Goal: Information Seeking & Learning: Learn about a topic

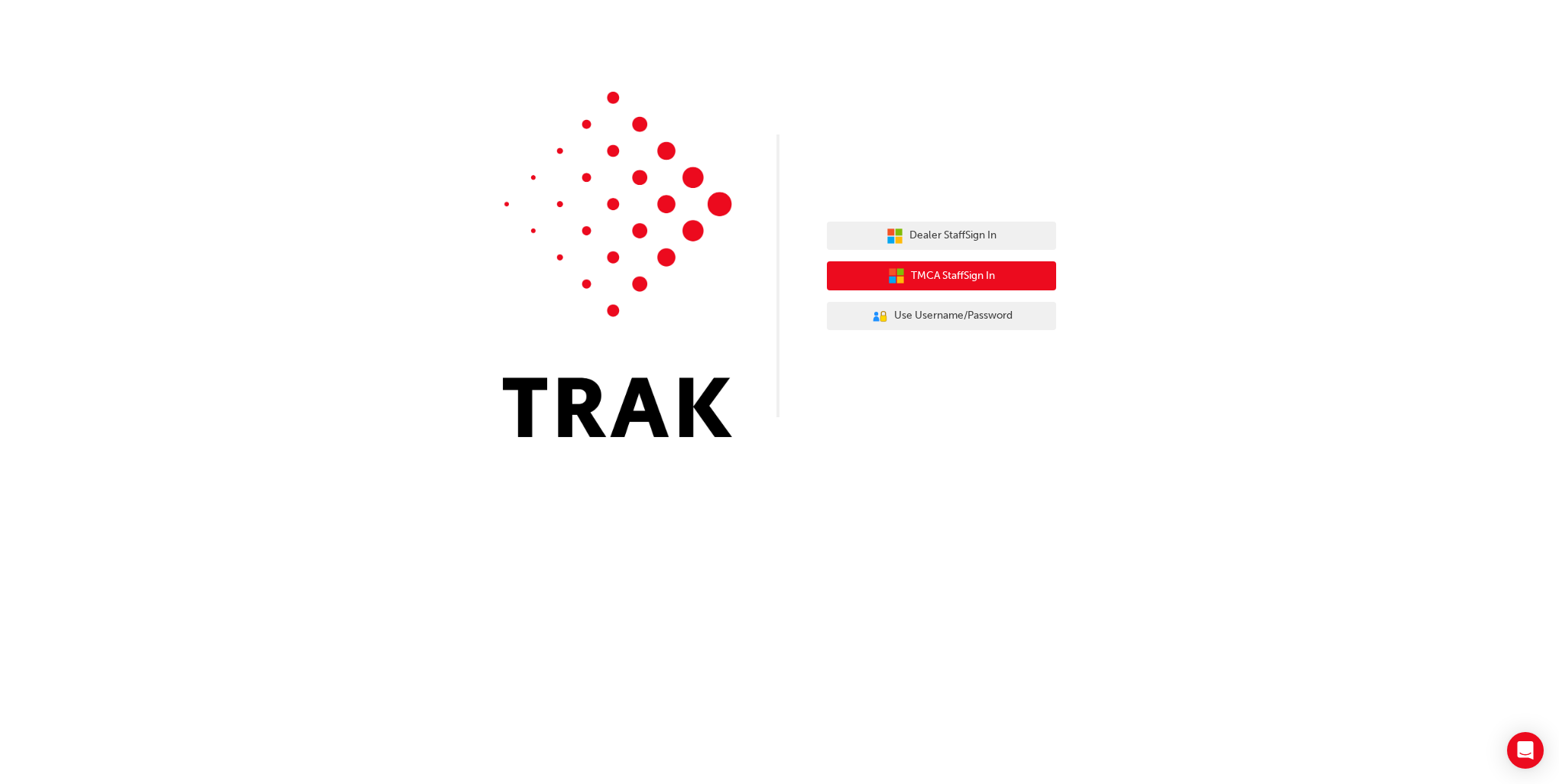
click at [946, 286] on button "TMCA Staff Sign In" at bounding box center [941, 275] width 229 height 29
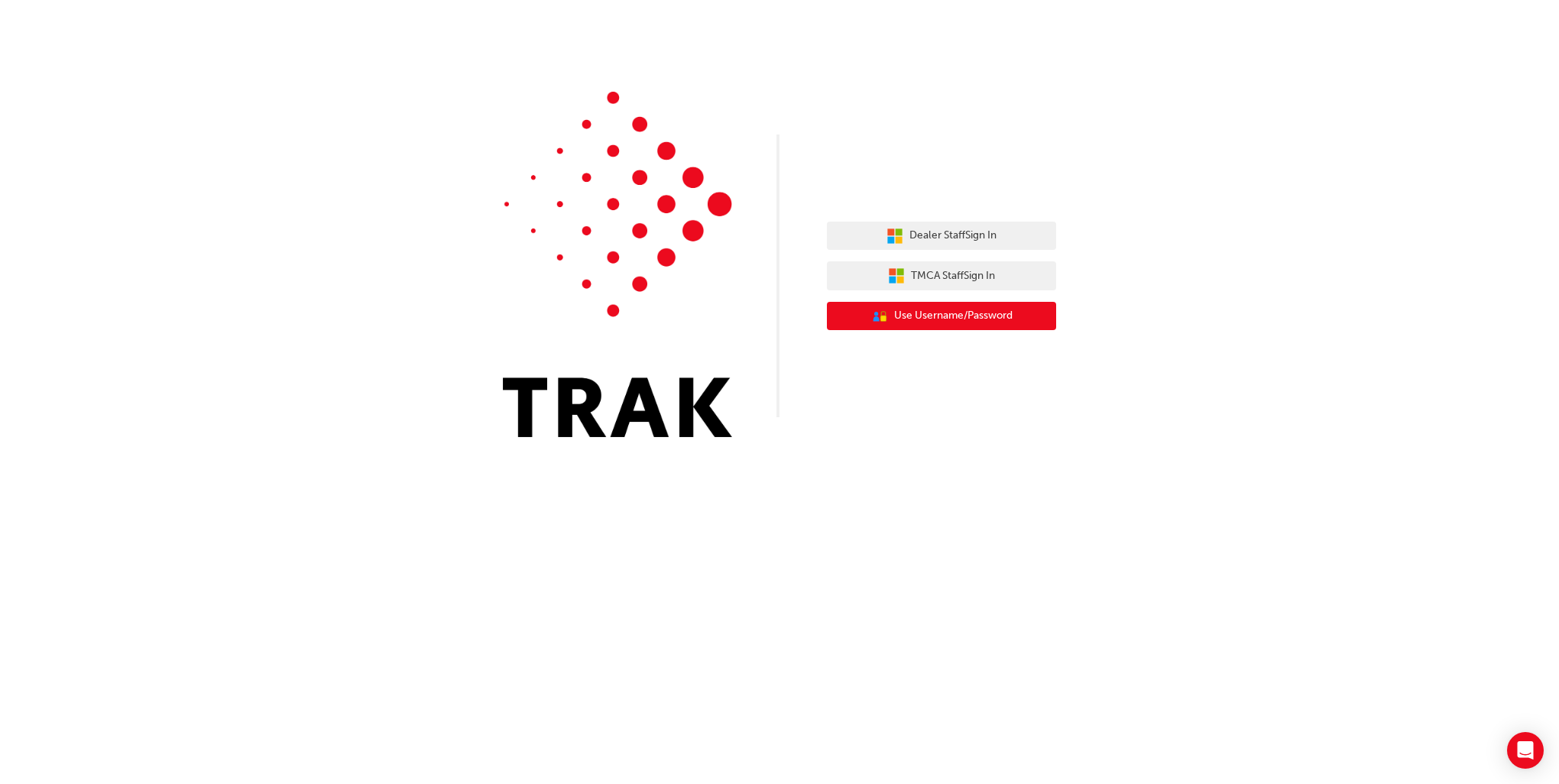
click at [900, 306] on button "User Authentication Icon - Blue Person, Gold Lock Use Username/Password" at bounding box center [941, 315] width 229 height 29
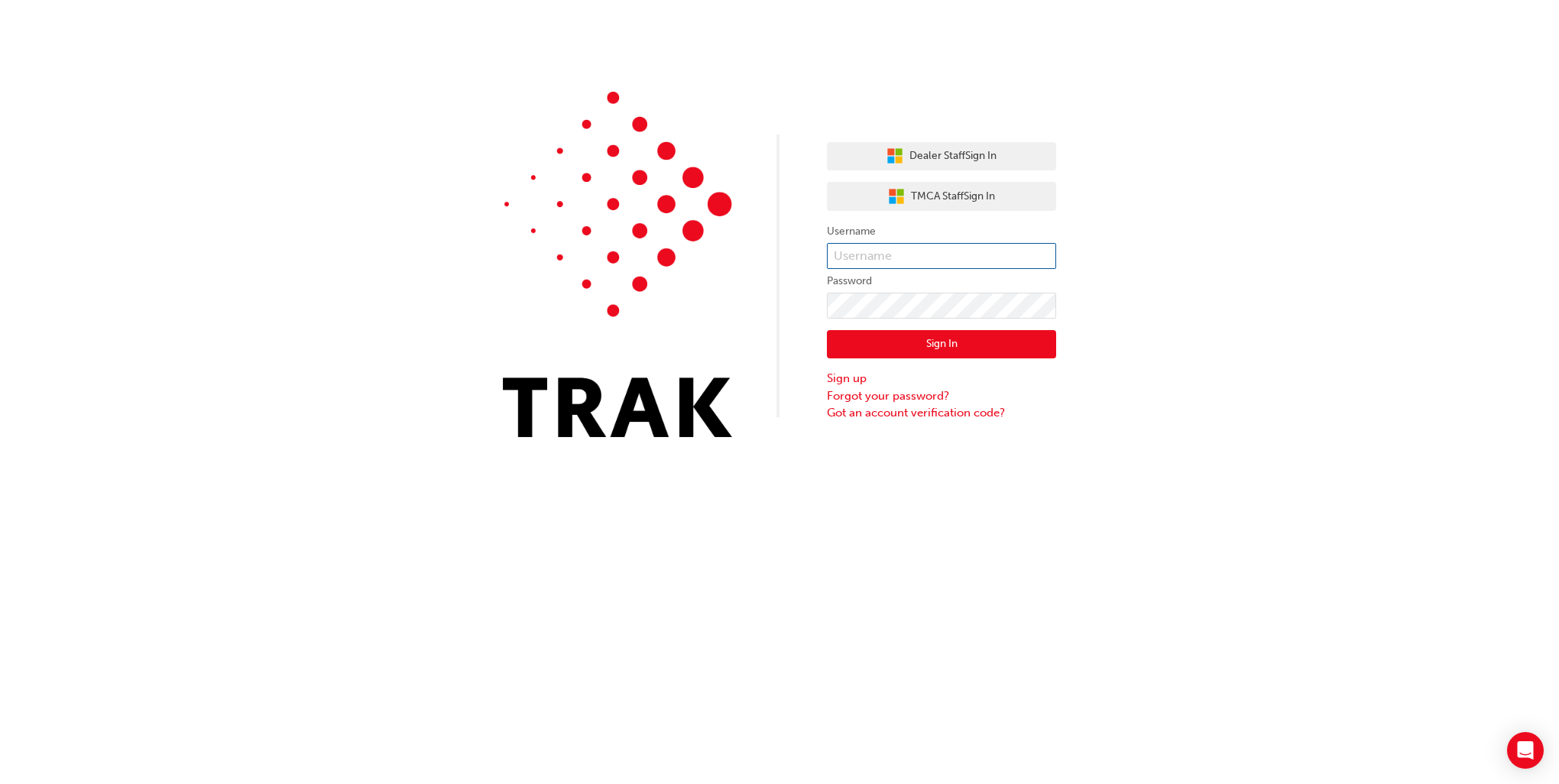
click at [878, 254] on input "text" at bounding box center [941, 256] width 229 height 26
type input "nial.phillips1"
click button "Sign In" at bounding box center [941, 345] width 229 height 29
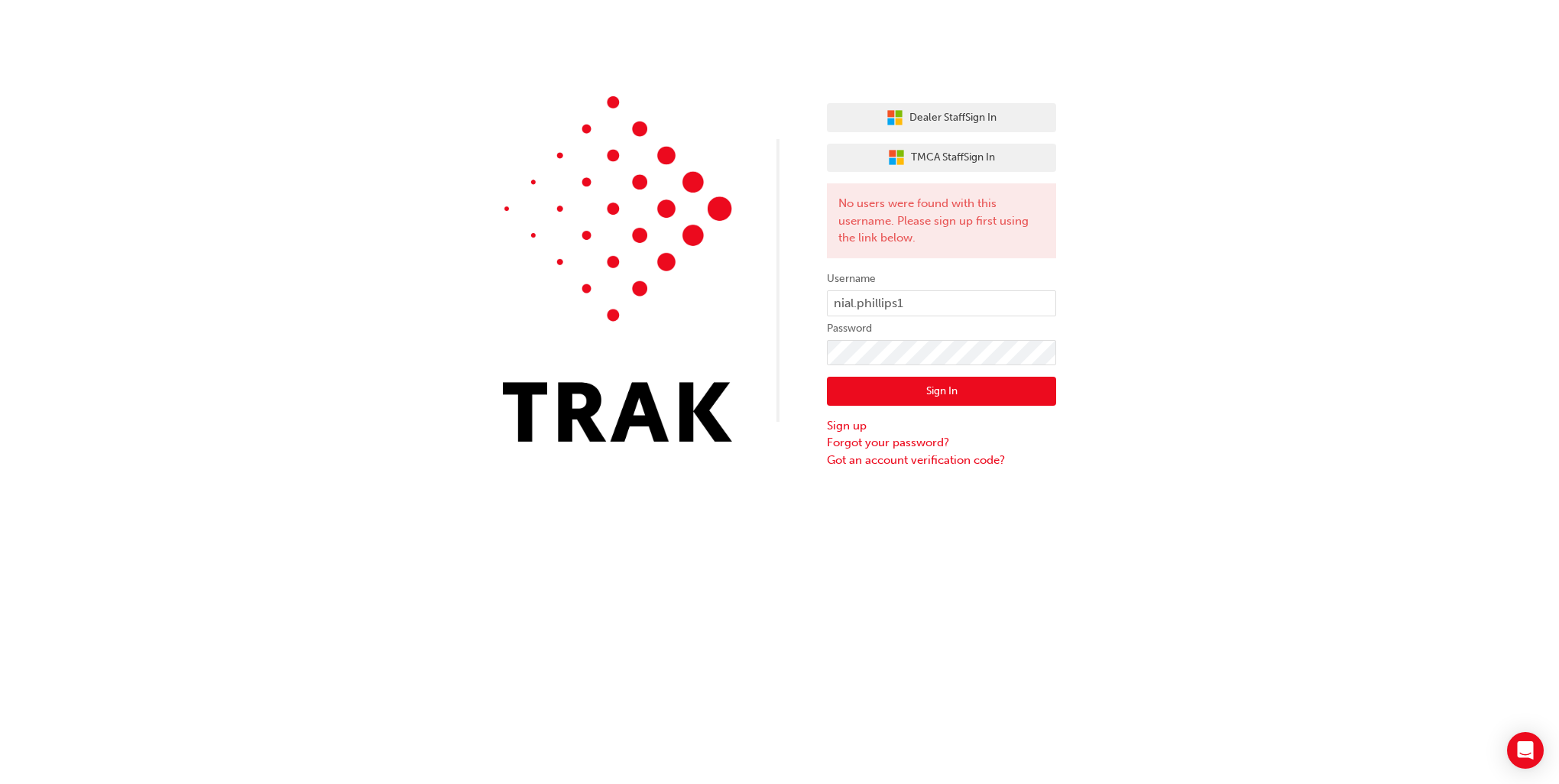
click at [1192, 364] on div "Dealer Staff Sign In TMCA Staff Sign In No users were found with this username.…" at bounding box center [780, 234] width 1559 height 469
click at [1002, 126] on button "Dealer Staff Sign In" at bounding box center [941, 117] width 229 height 29
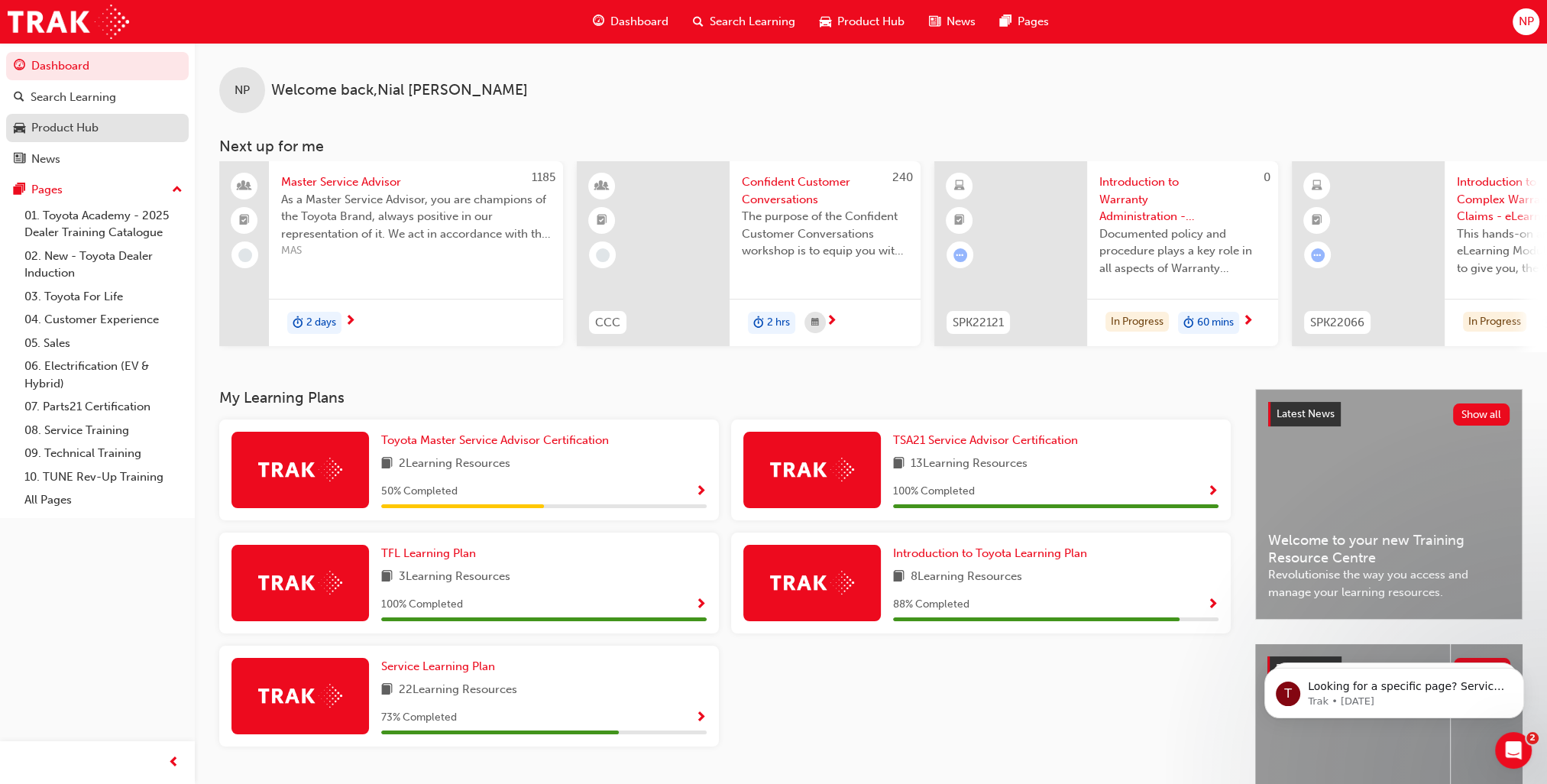
click at [129, 141] on link "Product Hub" at bounding box center [97, 128] width 183 height 28
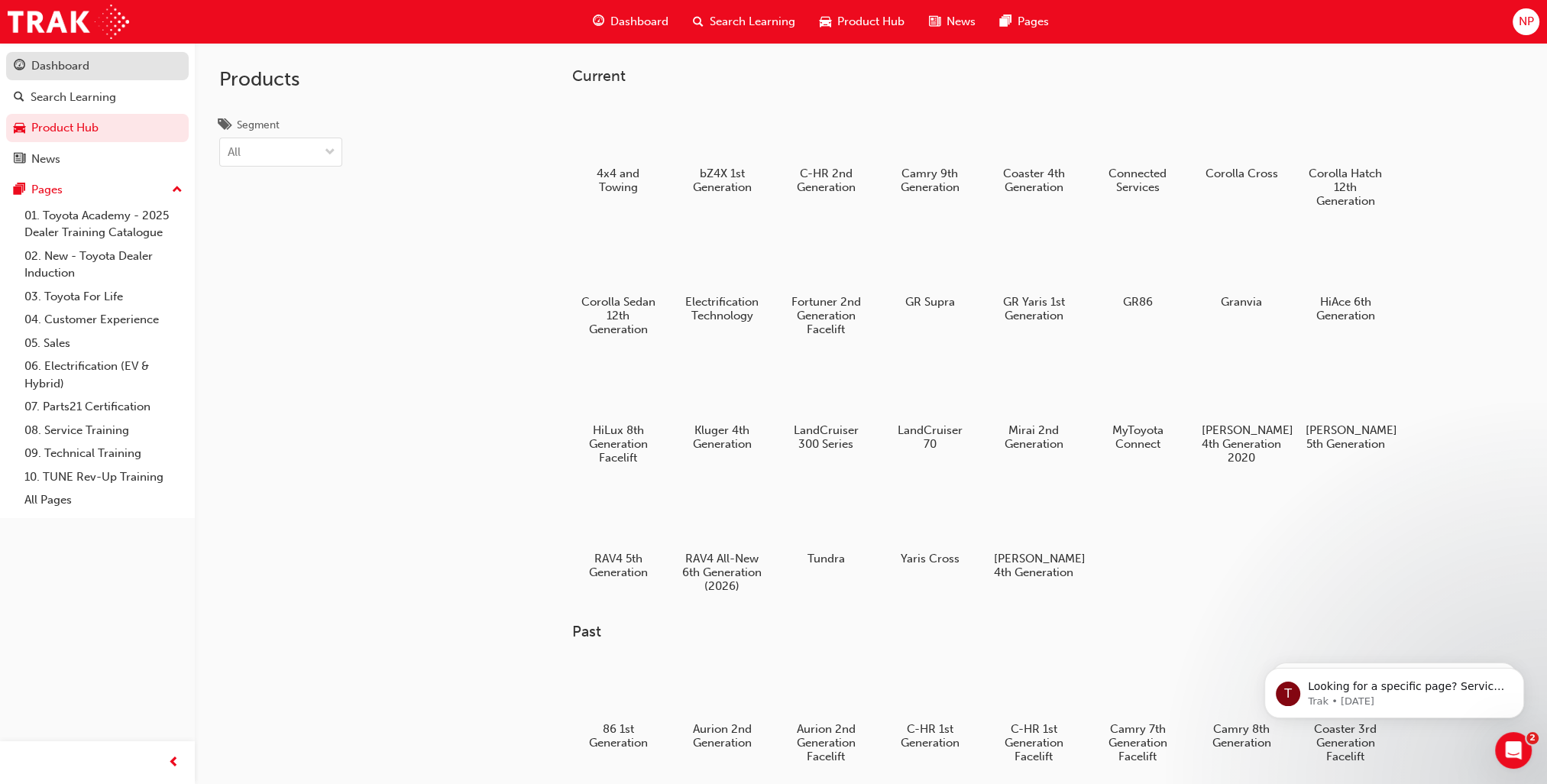
click at [105, 75] on div "Dashboard" at bounding box center [97, 66] width 167 height 19
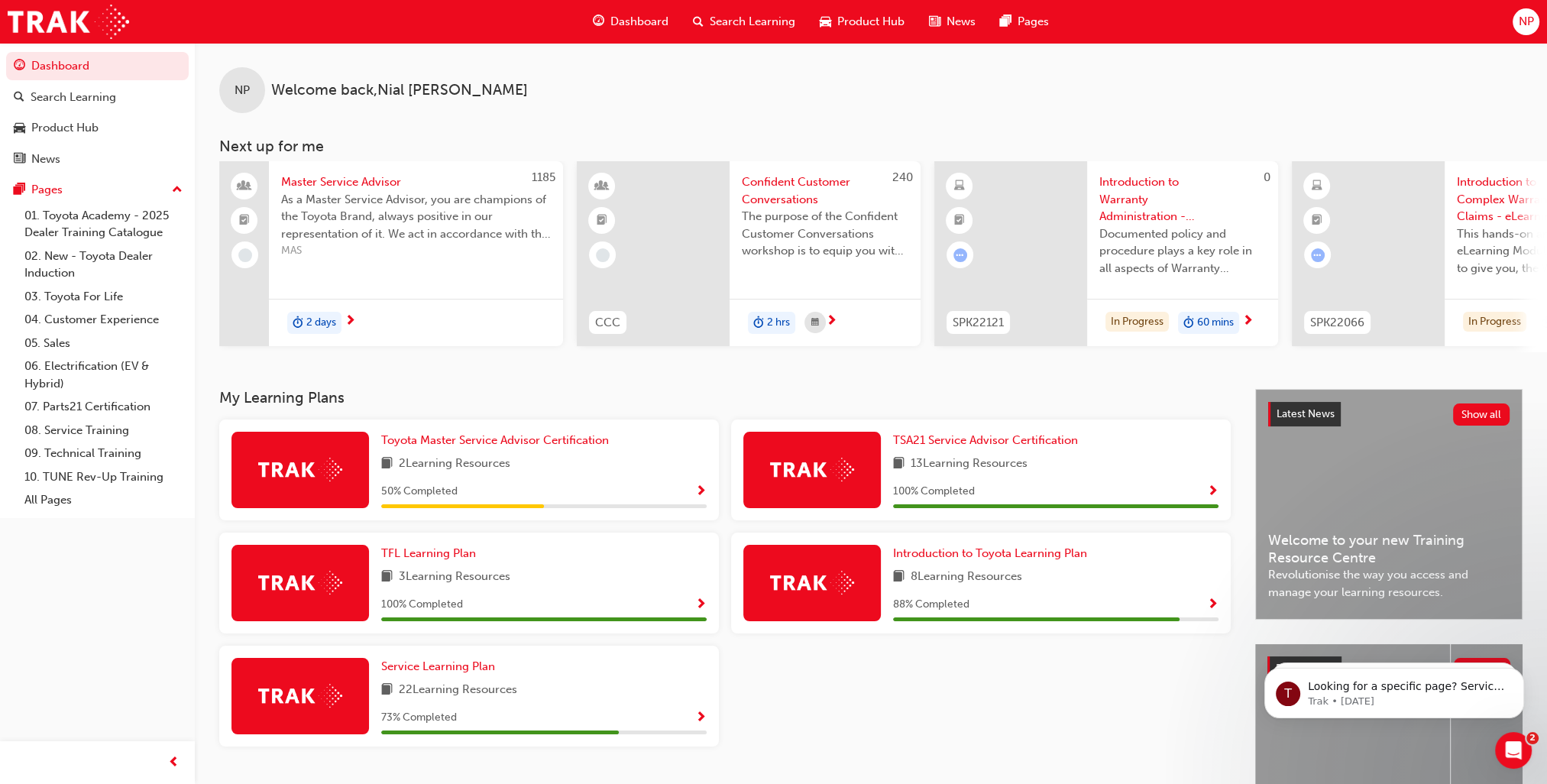
click at [355, 204] on span "As a Master Service Advisor, you are champions of the Toyota Brand, always posi…" at bounding box center [416, 217] width 270 height 52
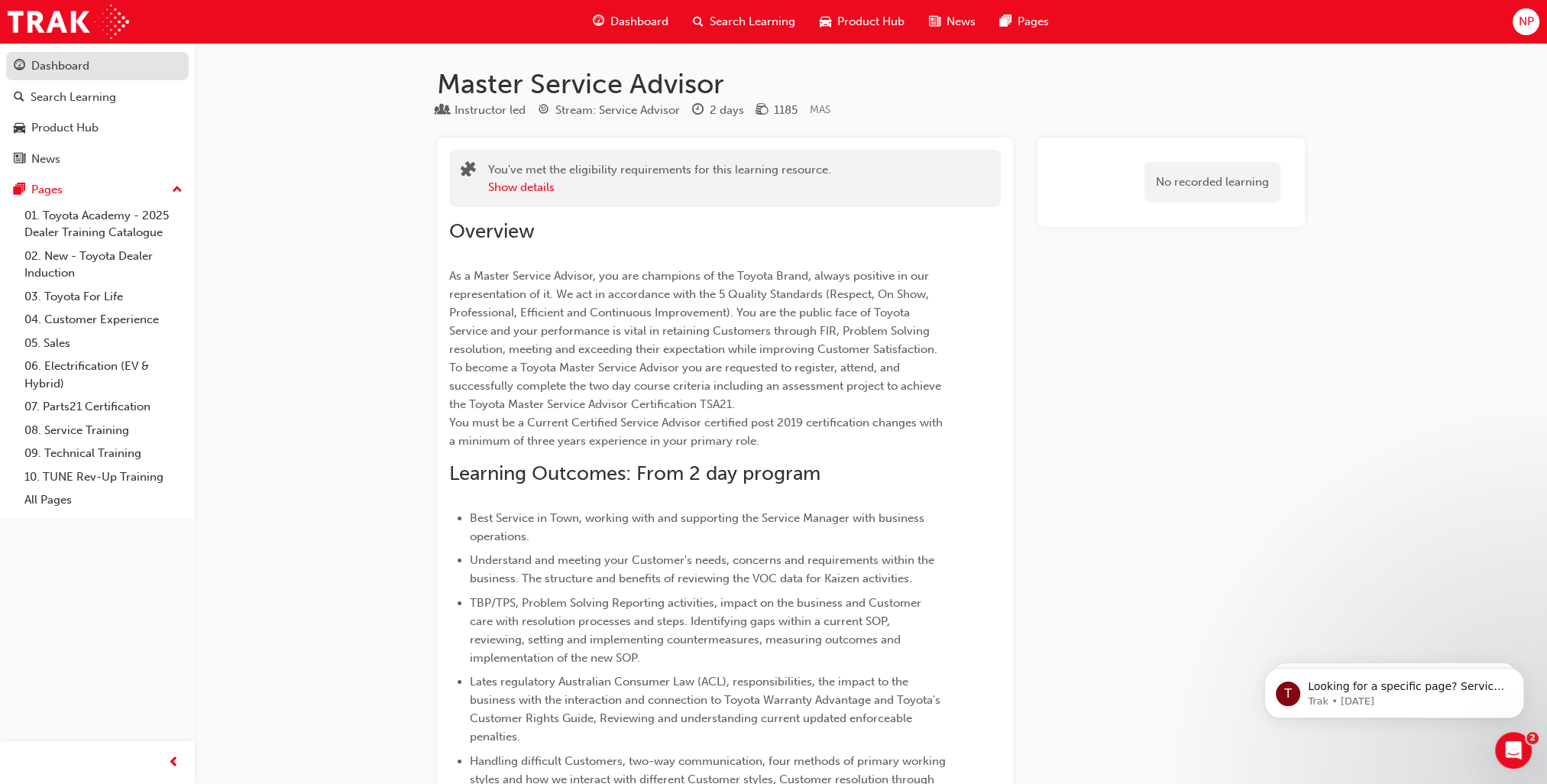
click at [99, 72] on div "Dashboard" at bounding box center [97, 66] width 167 height 19
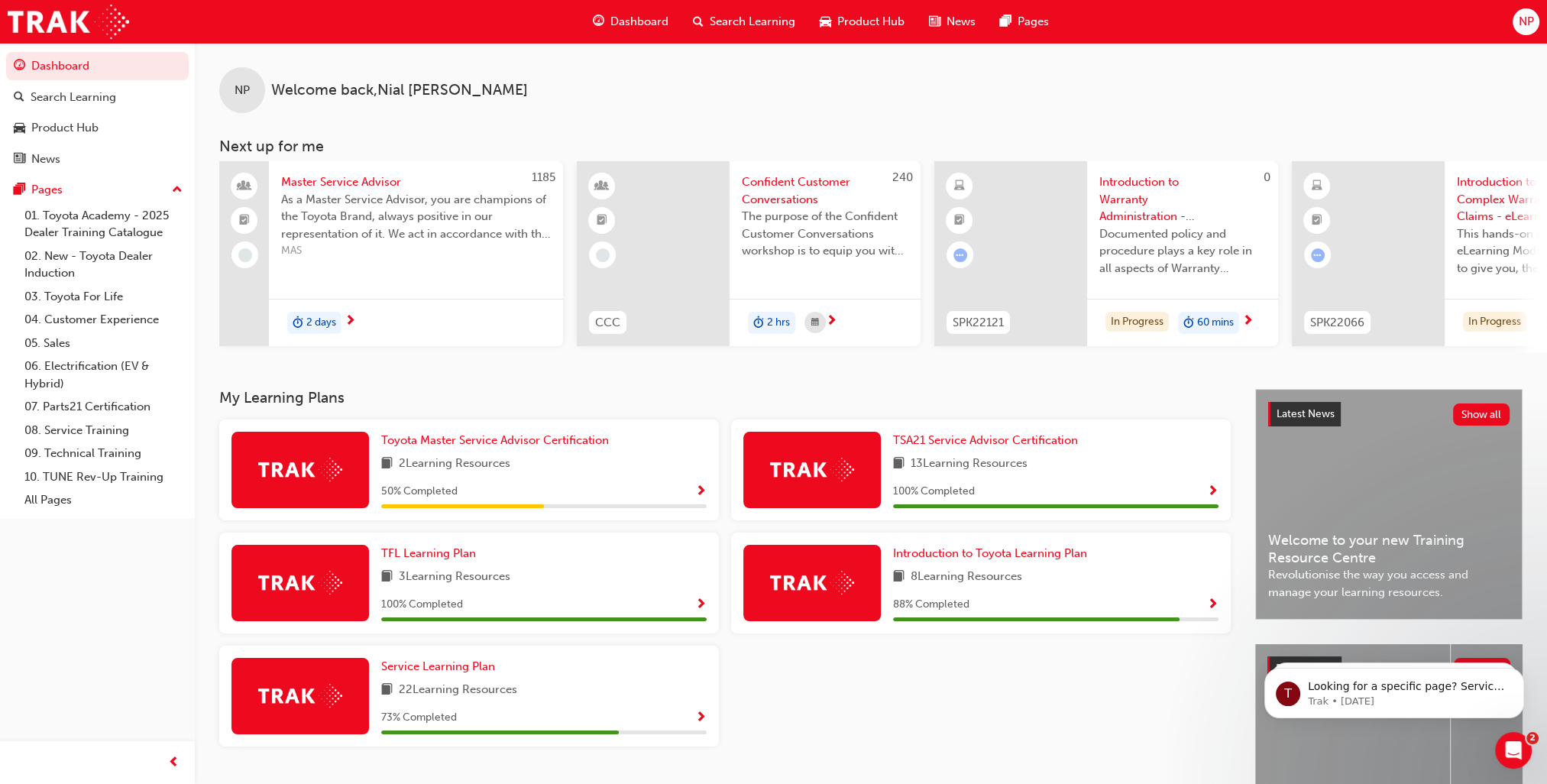
click at [334, 216] on span "As a Master Service Advisor, you are champions of the Toyota Brand, always posi…" at bounding box center [416, 217] width 270 height 52
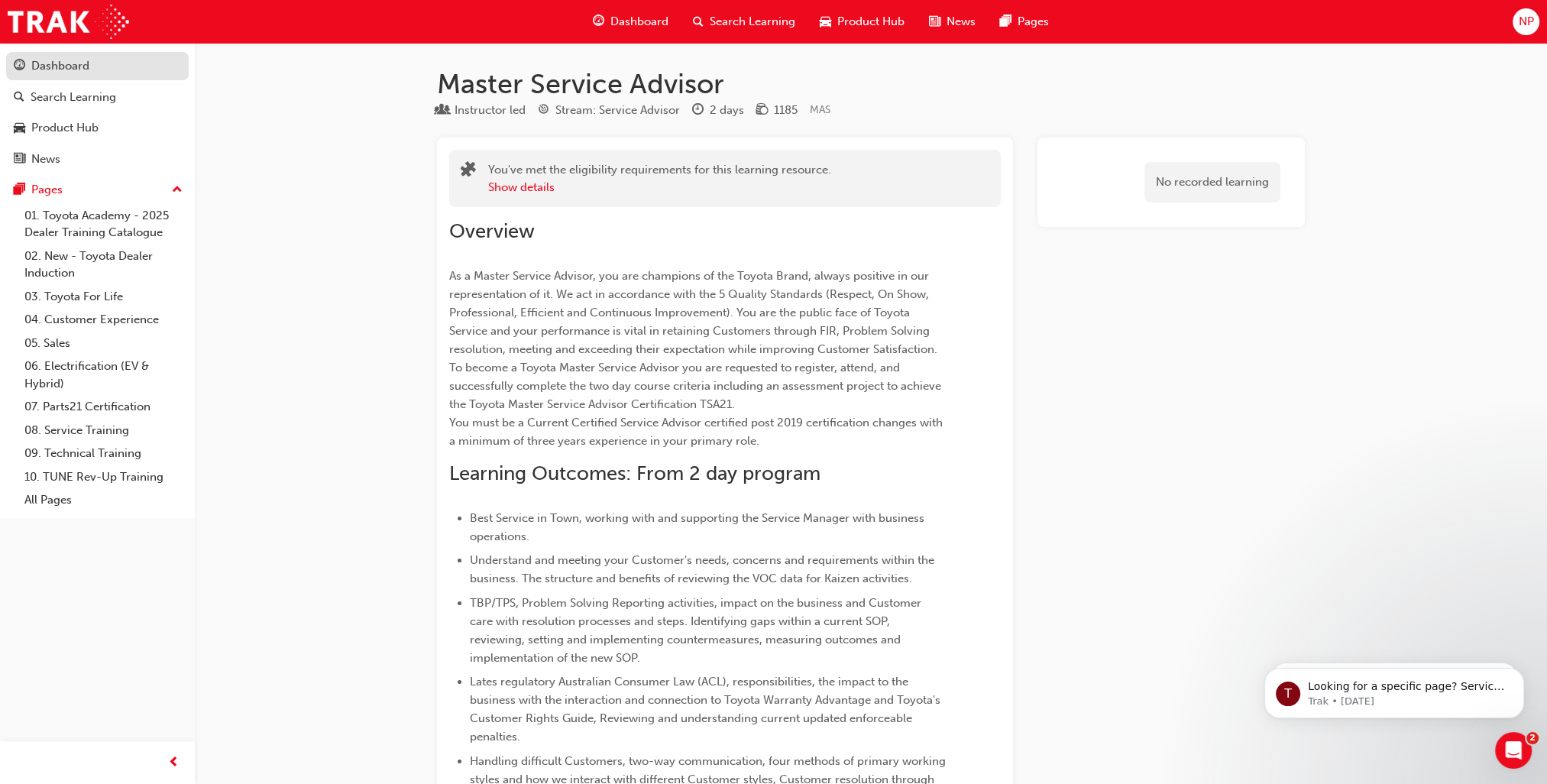
click at [119, 56] on link "Dashboard" at bounding box center [97, 66] width 183 height 28
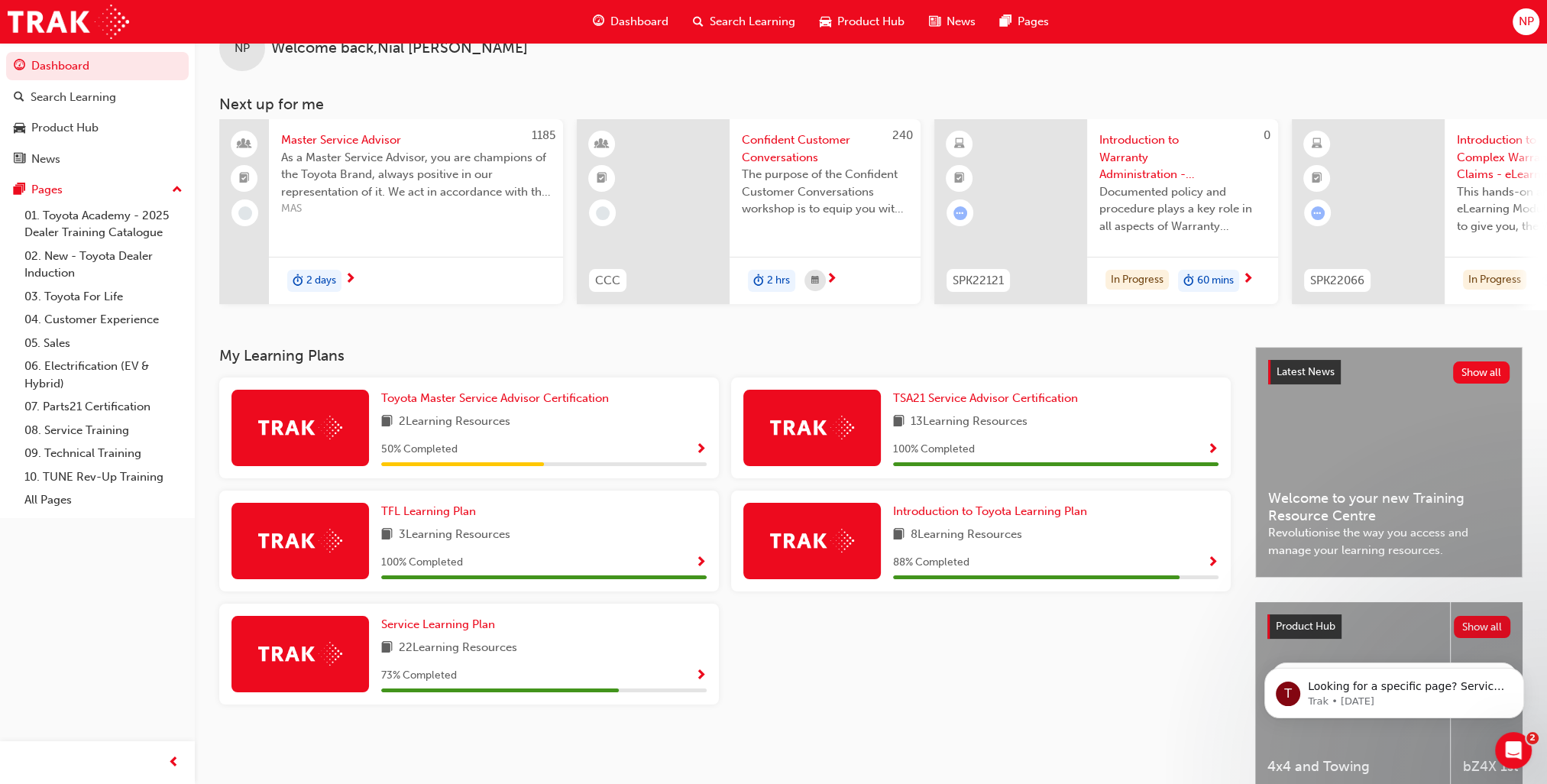
scroll to position [76, 0]
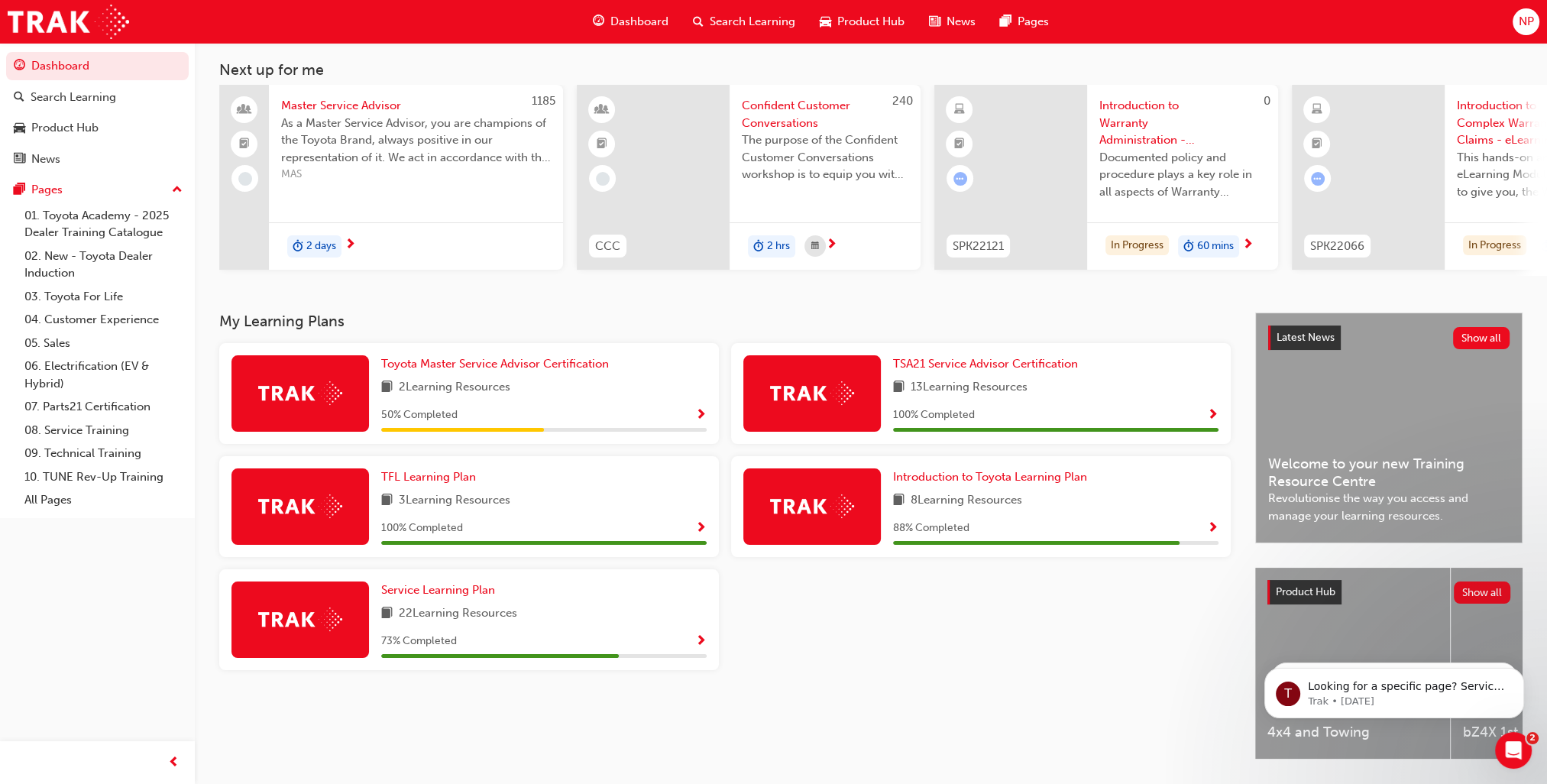
click at [646, 417] on div "50 % Completed" at bounding box center [544, 415] width 326 height 19
click at [700, 420] on span "Show Progress" at bounding box center [701, 416] width 12 height 14
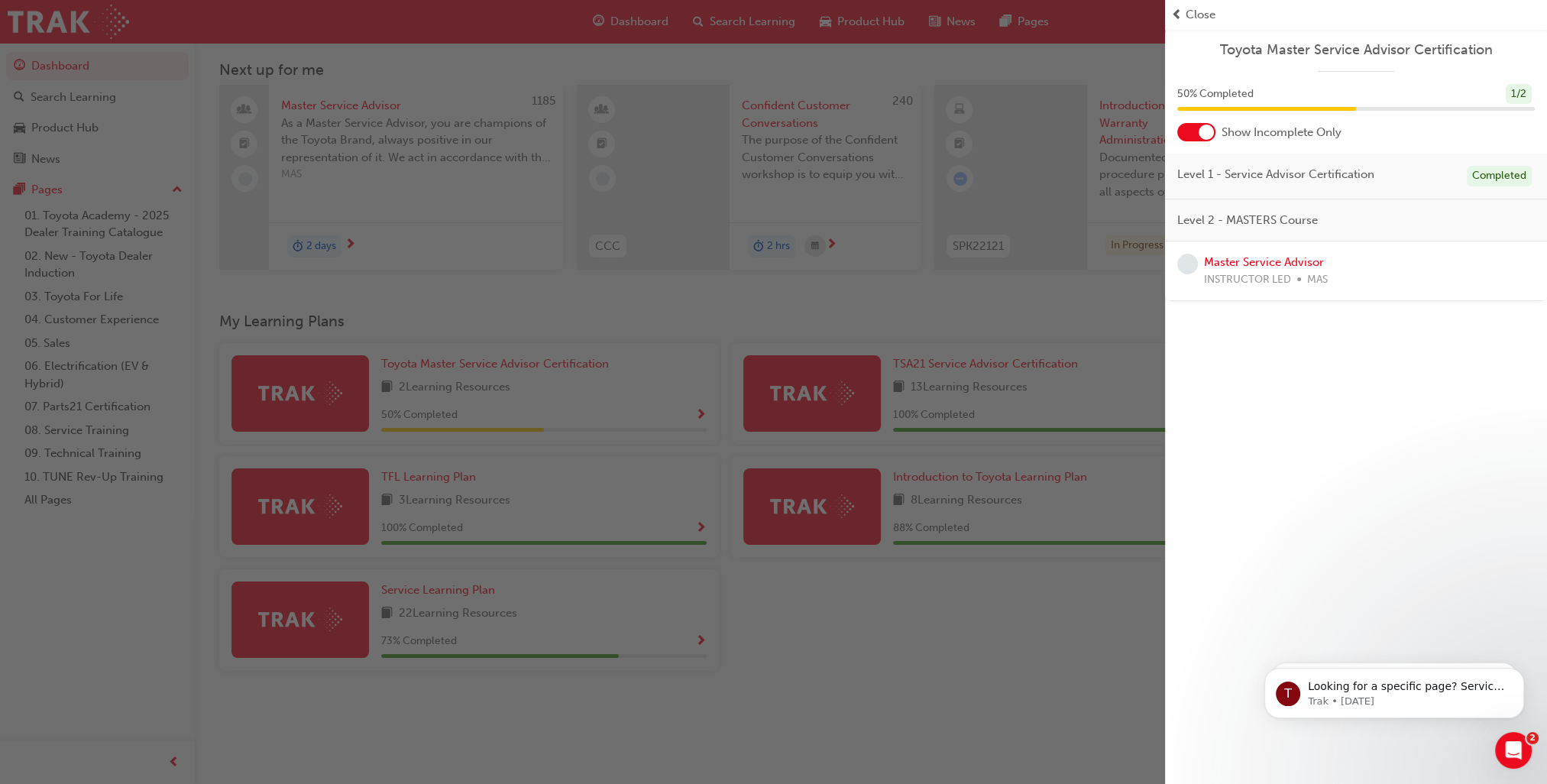
click at [1173, 18] on span "prev-icon" at bounding box center [1177, 15] width 12 height 17
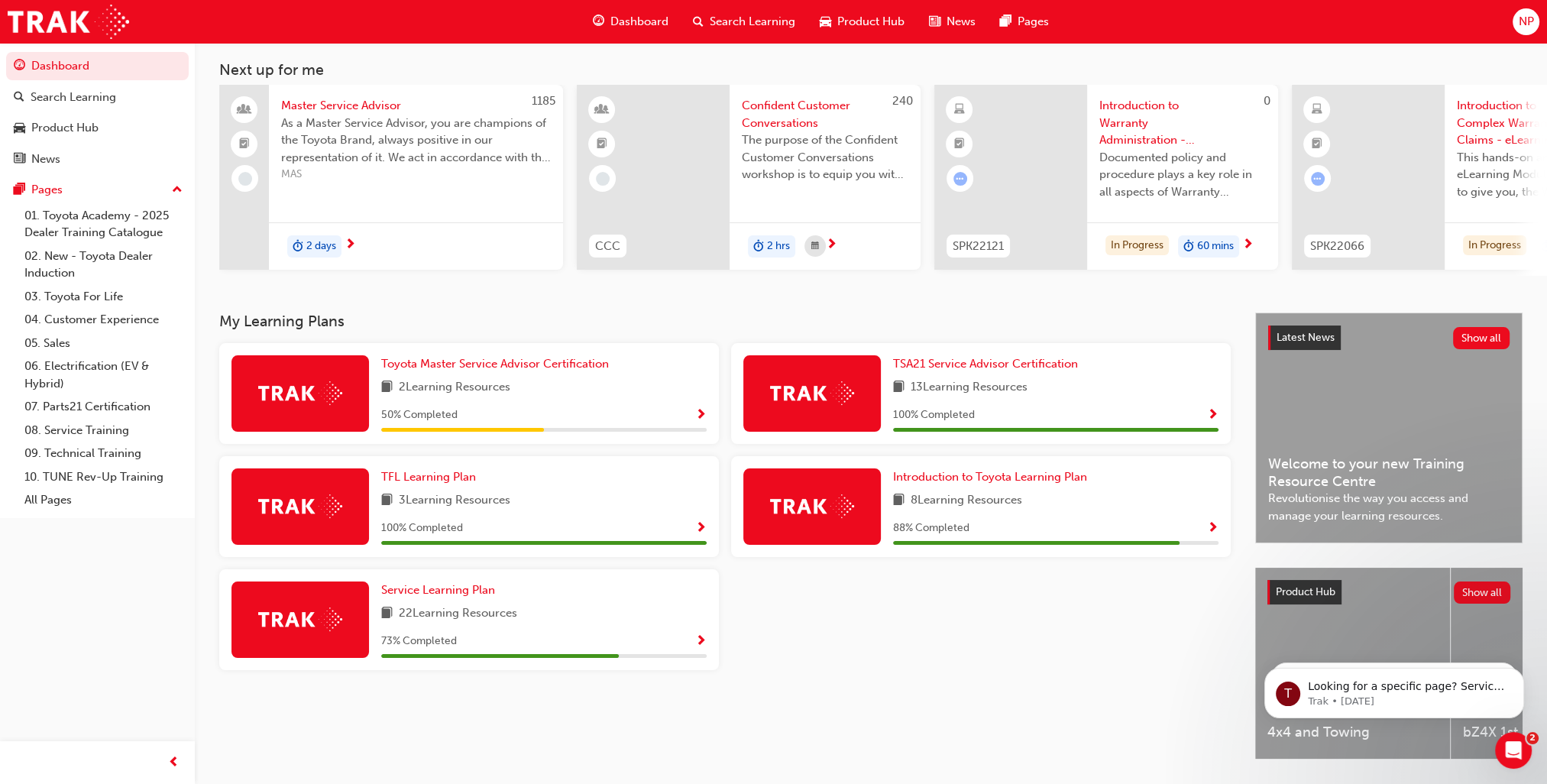
click at [645, 616] on div "22 Learning Resources" at bounding box center [544, 614] width 326 height 19
click at [473, 591] on span "Service Learning Plan" at bounding box center [438, 590] width 114 height 14
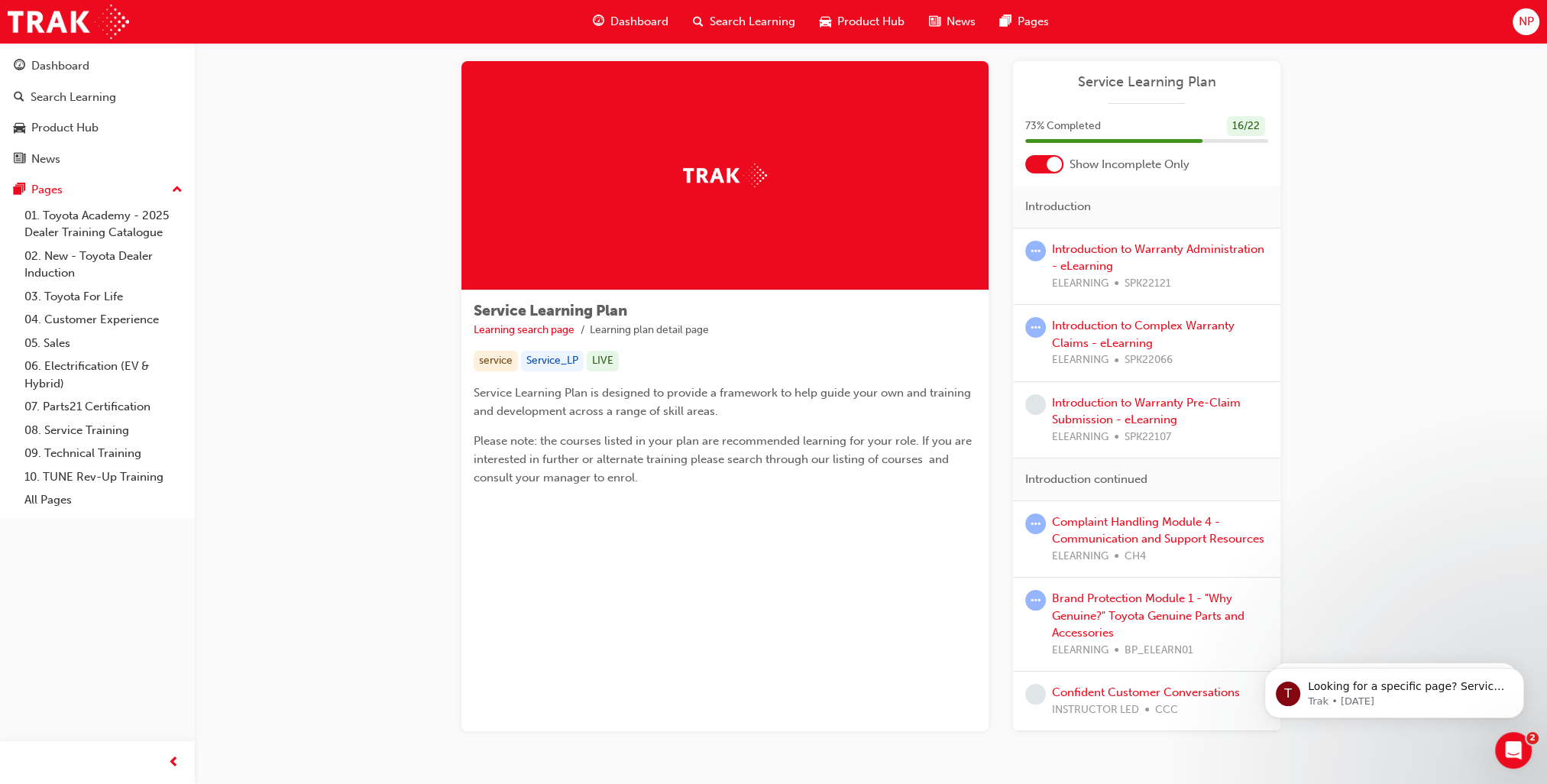
scroll to position [75, 0]
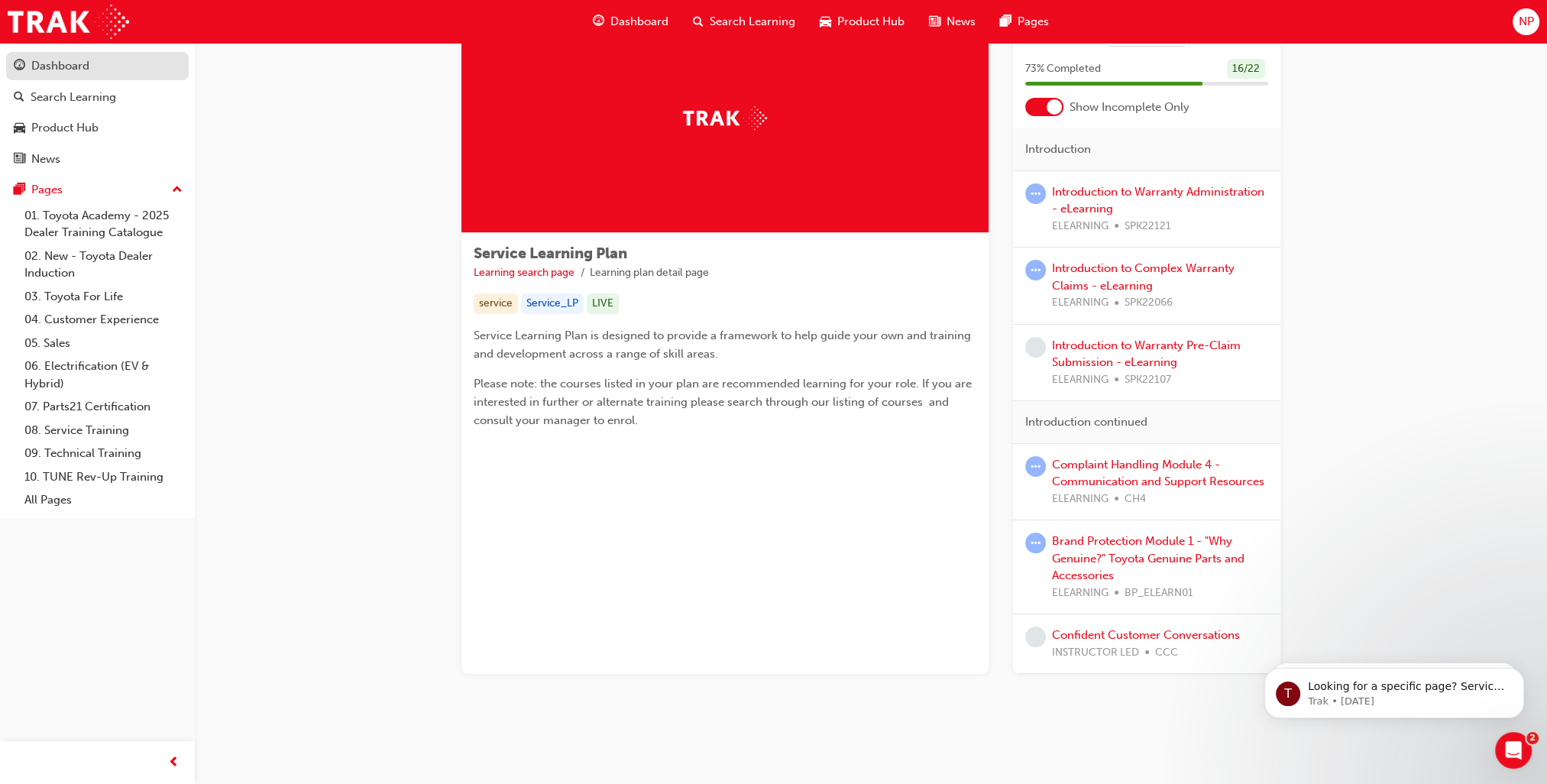
click at [79, 72] on div "Dashboard" at bounding box center [60, 66] width 58 height 17
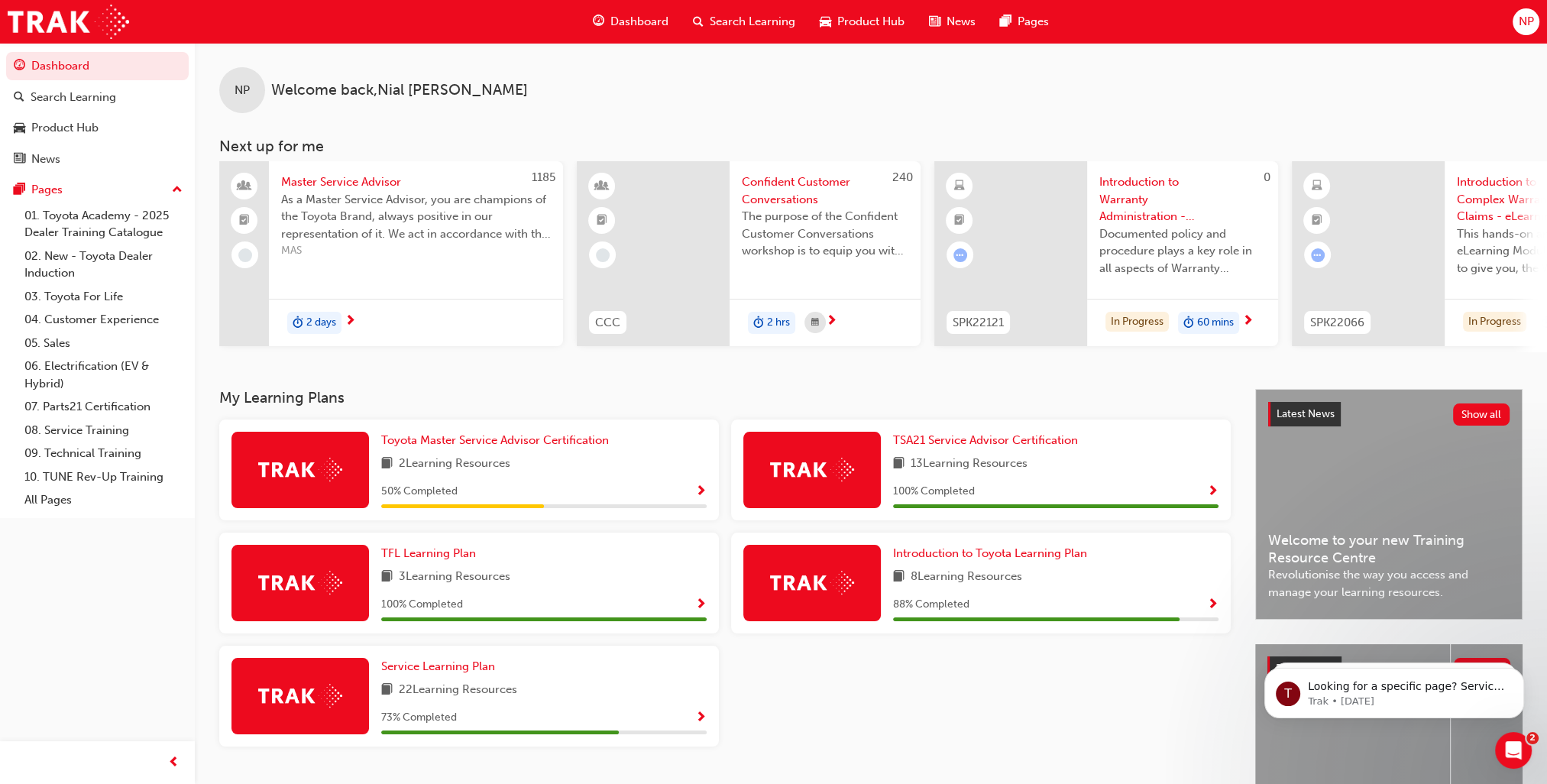
scroll to position [76, 0]
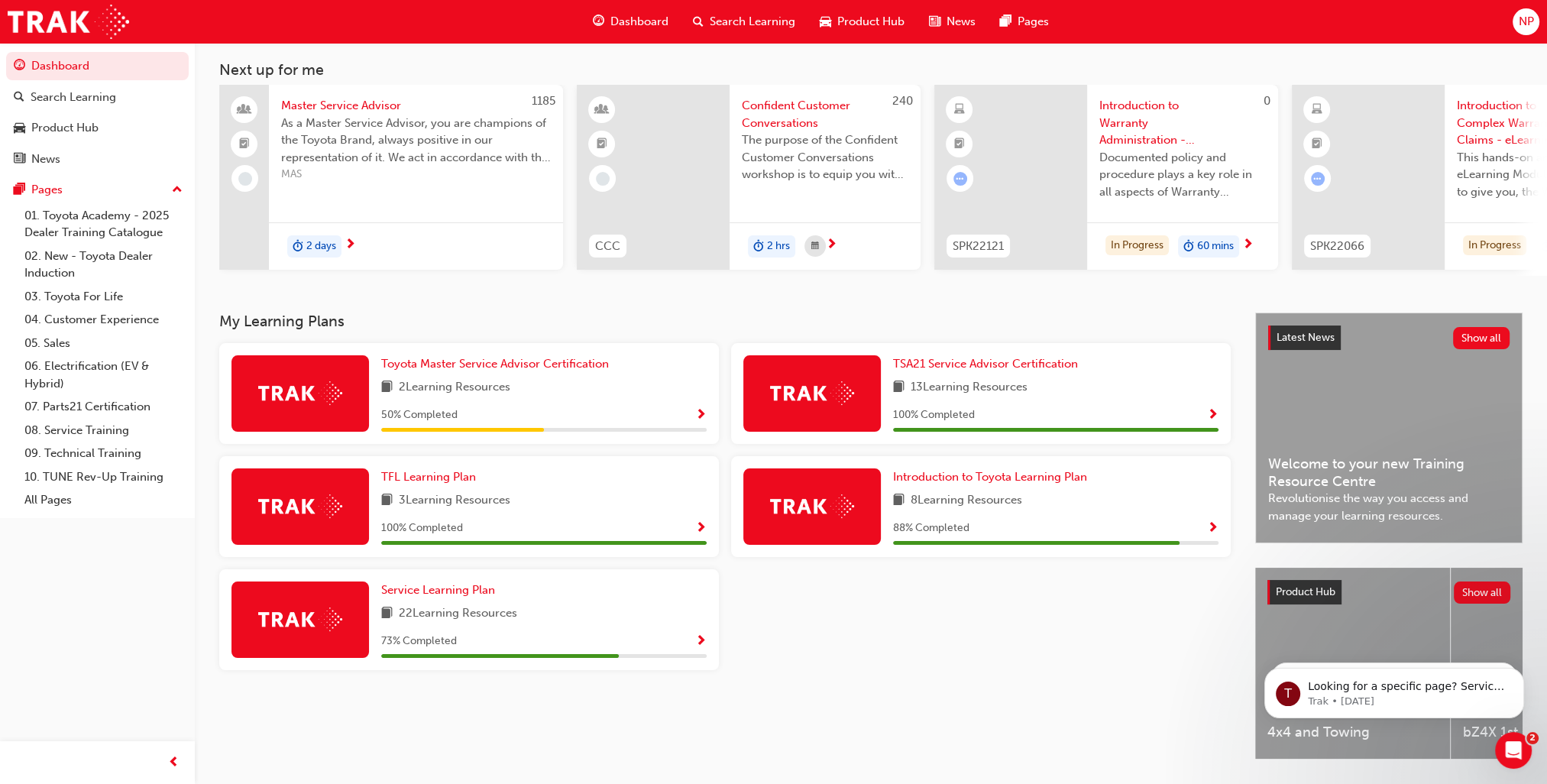
click at [974, 615] on div "Toyota Master Service Advisor Certification 2 Learning Resources 50 % Completed…" at bounding box center [725, 512] width 1023 height 339
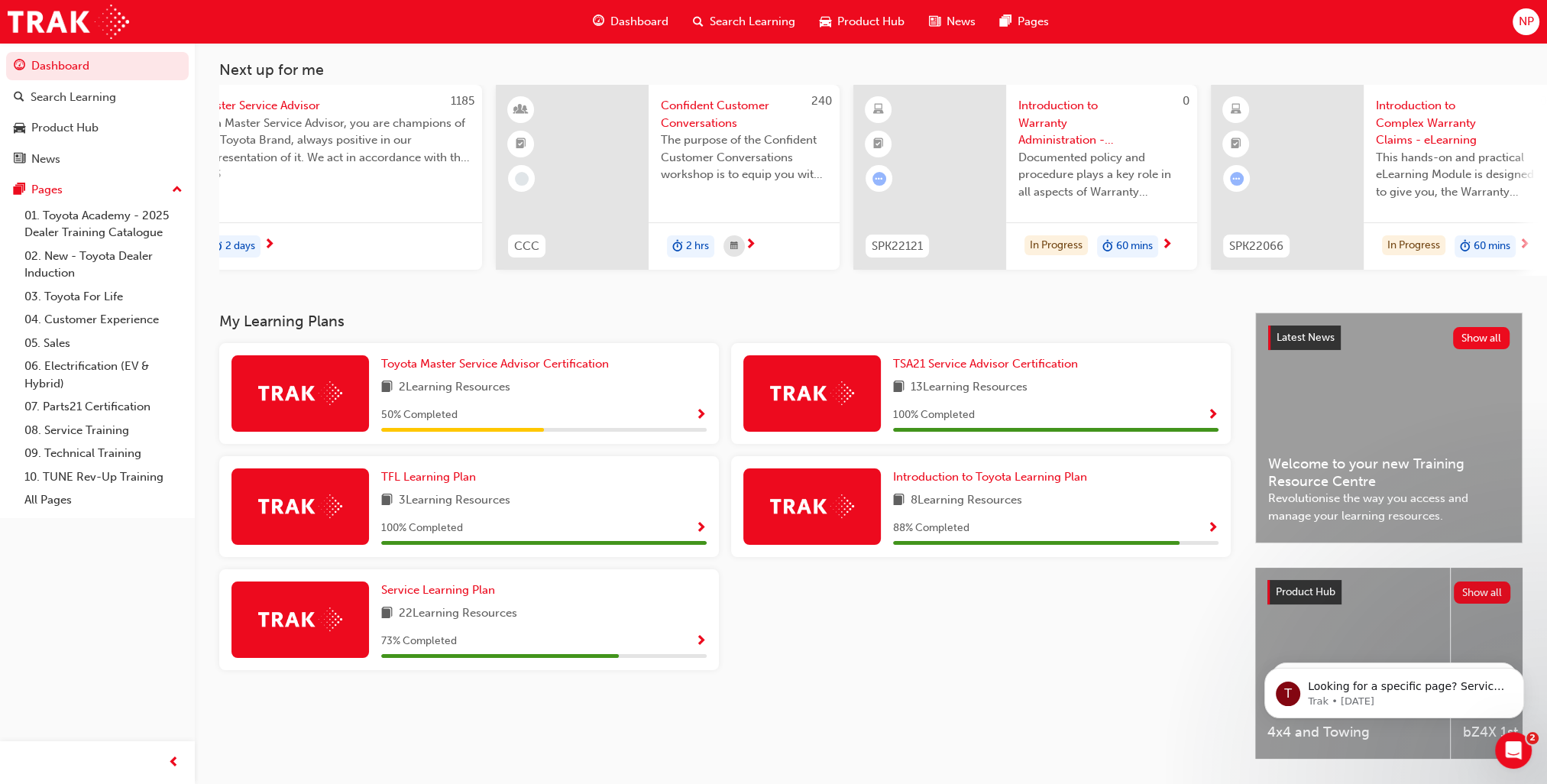
scroll to position [0, 0]
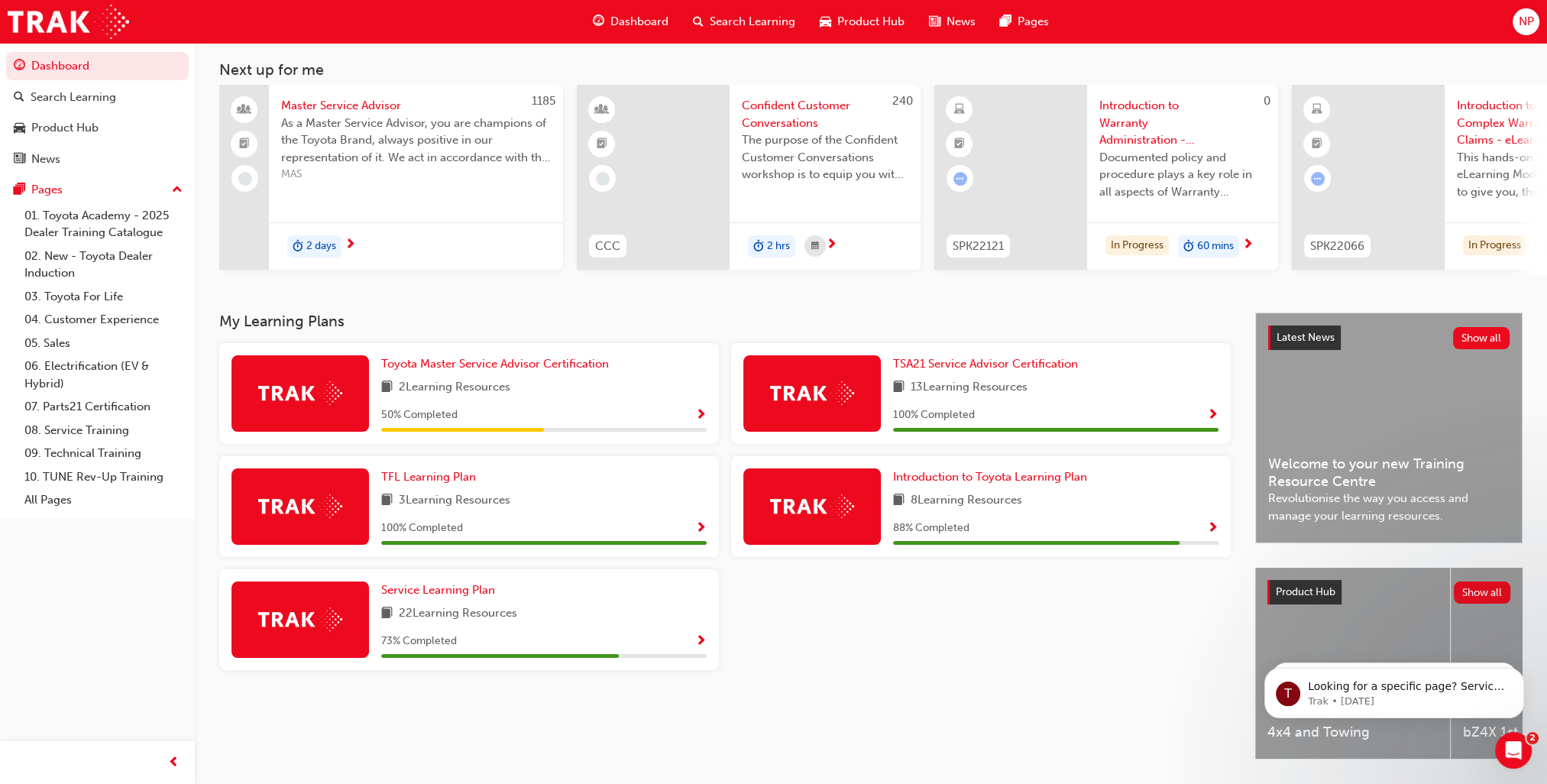
click at [325, 258] on div "2 days" at bounding box center [416, 246] width 294 height 48
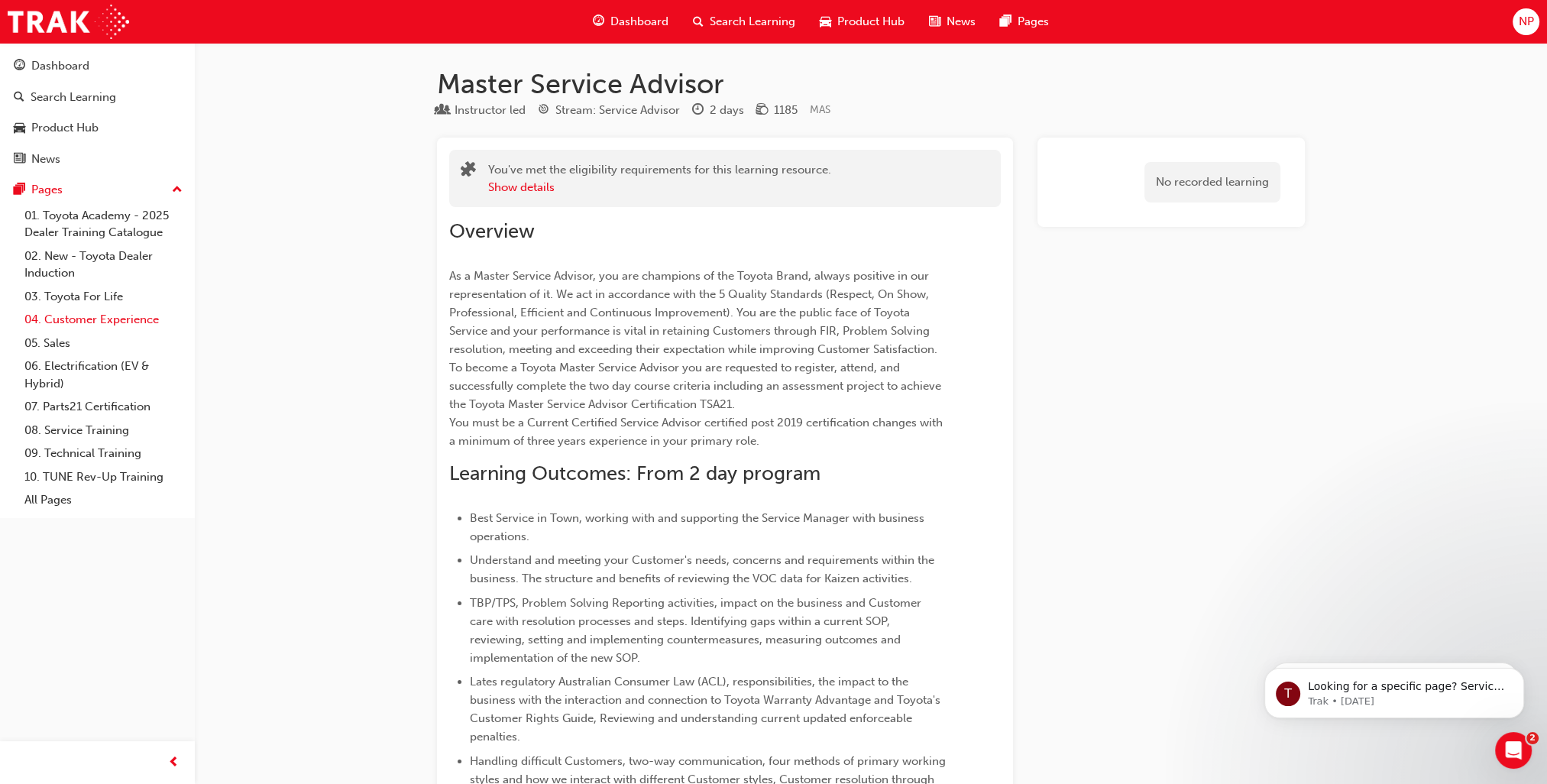
click at [120, 321] on link "04. Customer Experience" at bounding box center [103, 319] width 170 height 24
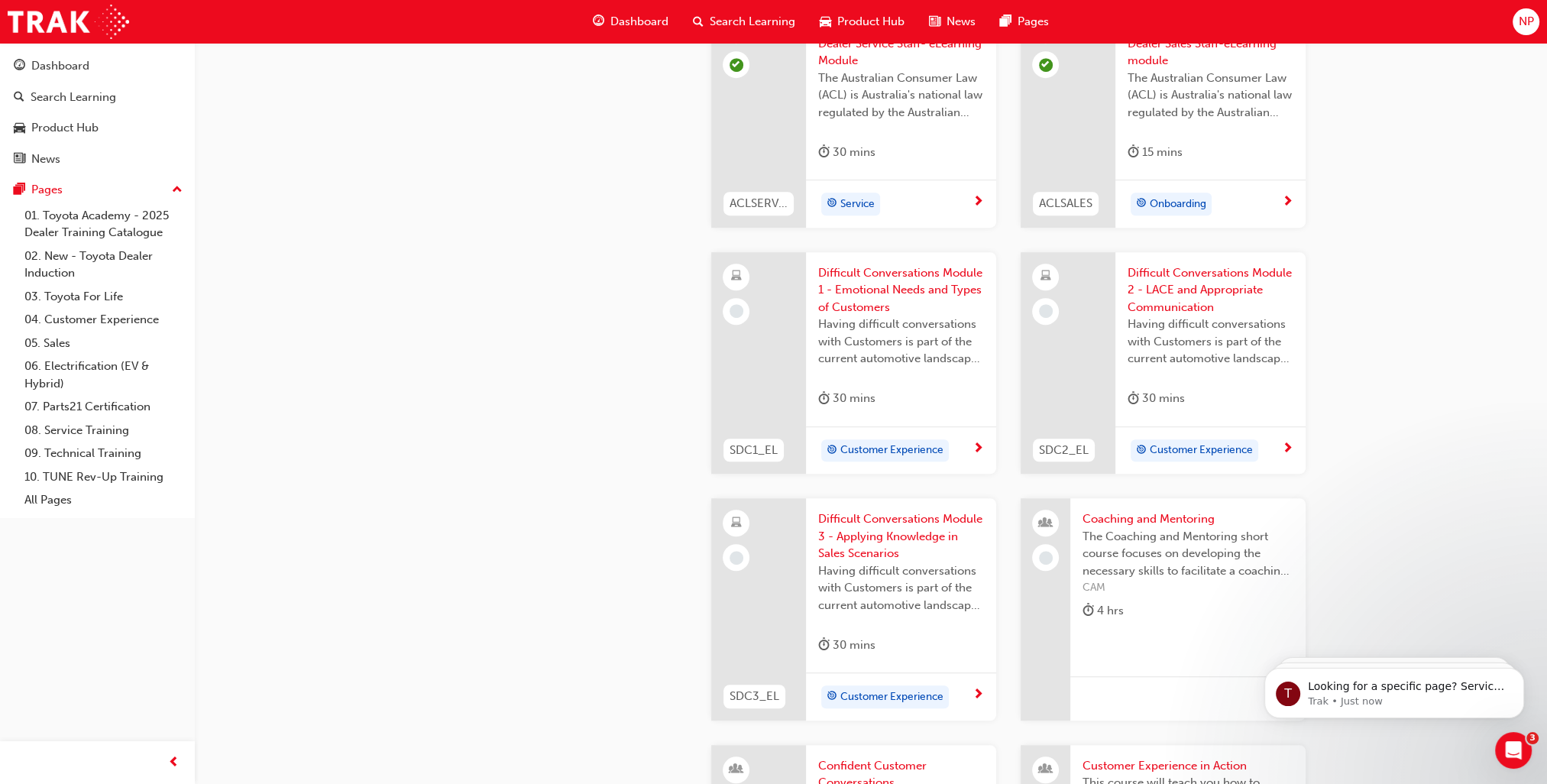
scroll to position [1222, 0]
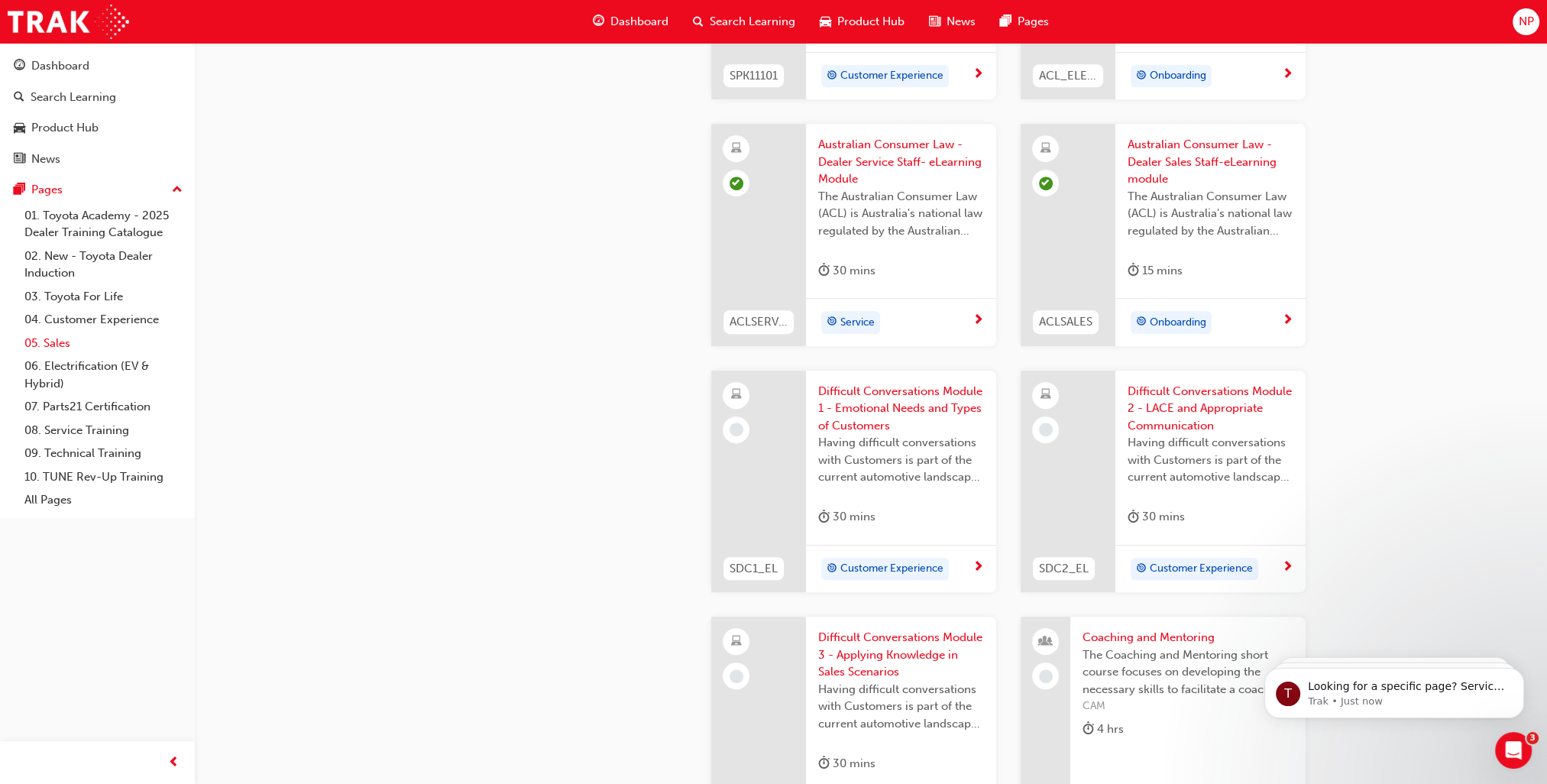
click at [71, 339] on link "05. Sales" at bounding box center [103, 343] width 170 height 24
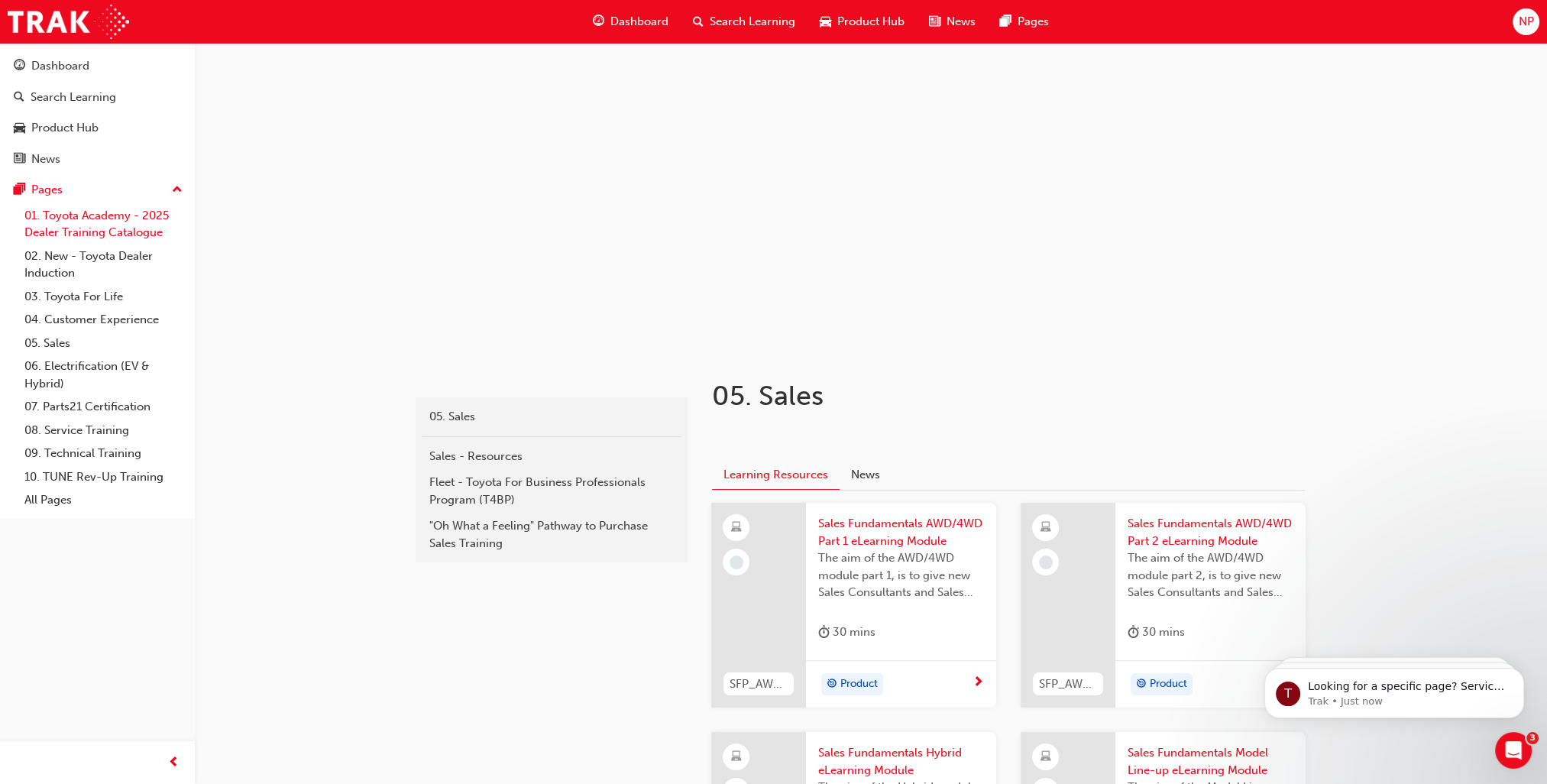
click at [76, 233] on link "01. Toyota Academy - 2025 Dealer Training Catalogue" at bounding box center [103, 224] width 170 height 41
